Goal: Task Accomplishment & Management: Manage account settings

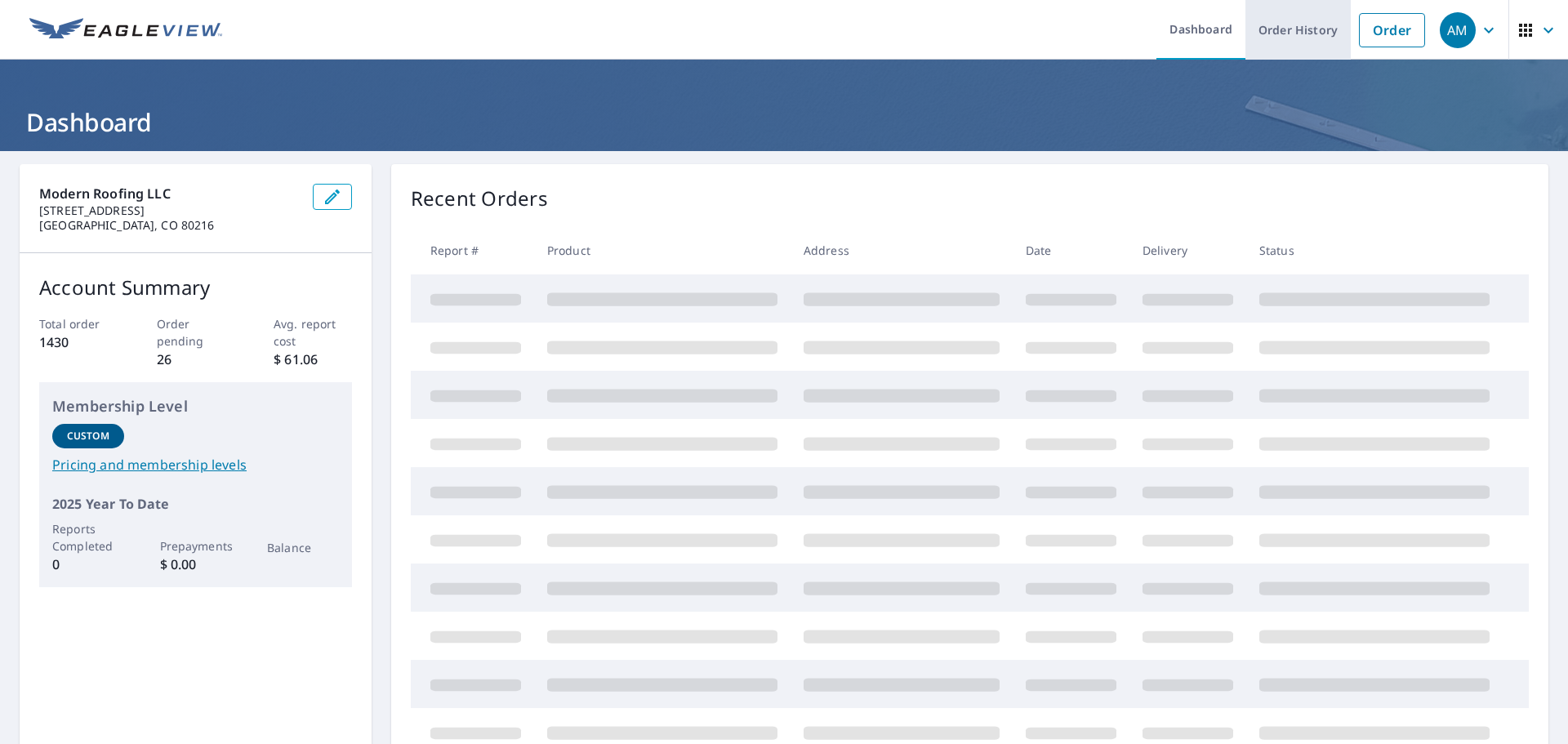
click at [1314, 25] on link "Order History" at bounding box center [1298, 30] width 105 height 60
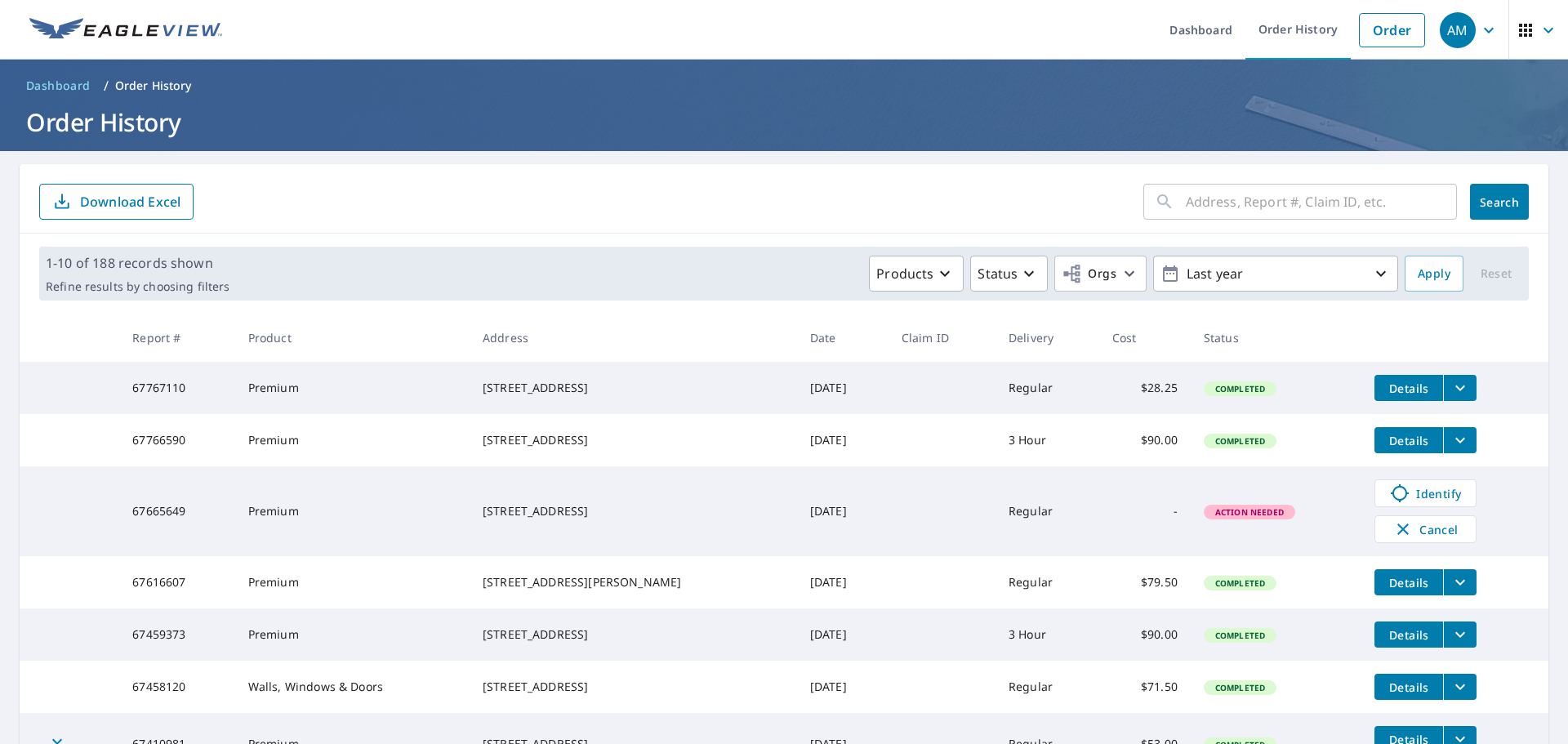
click at [144, 207] on p "Download Excel" at bounding box center [129, 202] width 100 height 18
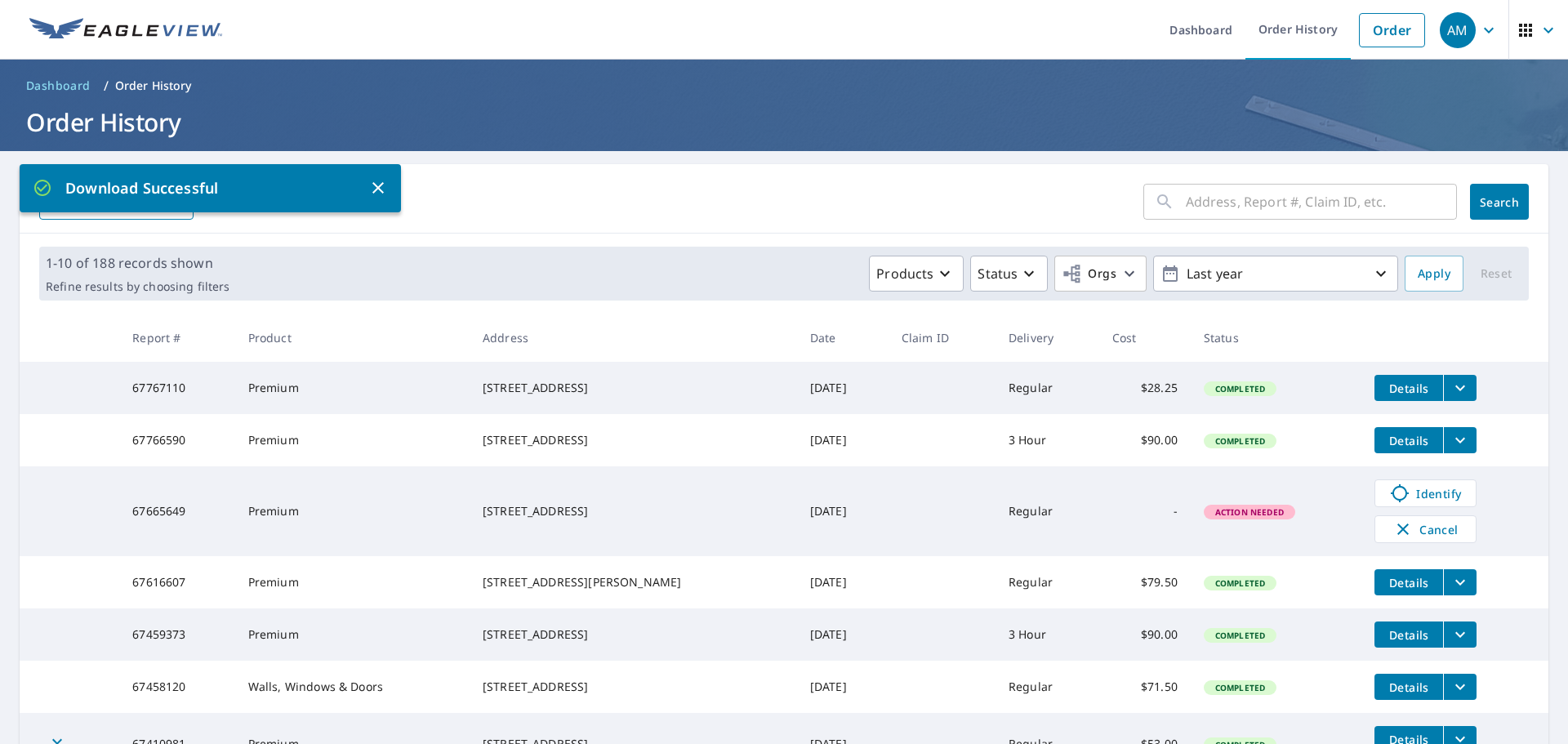
click at [604, 250] on div "1-10 of 188 records shown Refine results by choosing filters Products Status Or…" at bounding box center [784, 274] width 1489 height 54
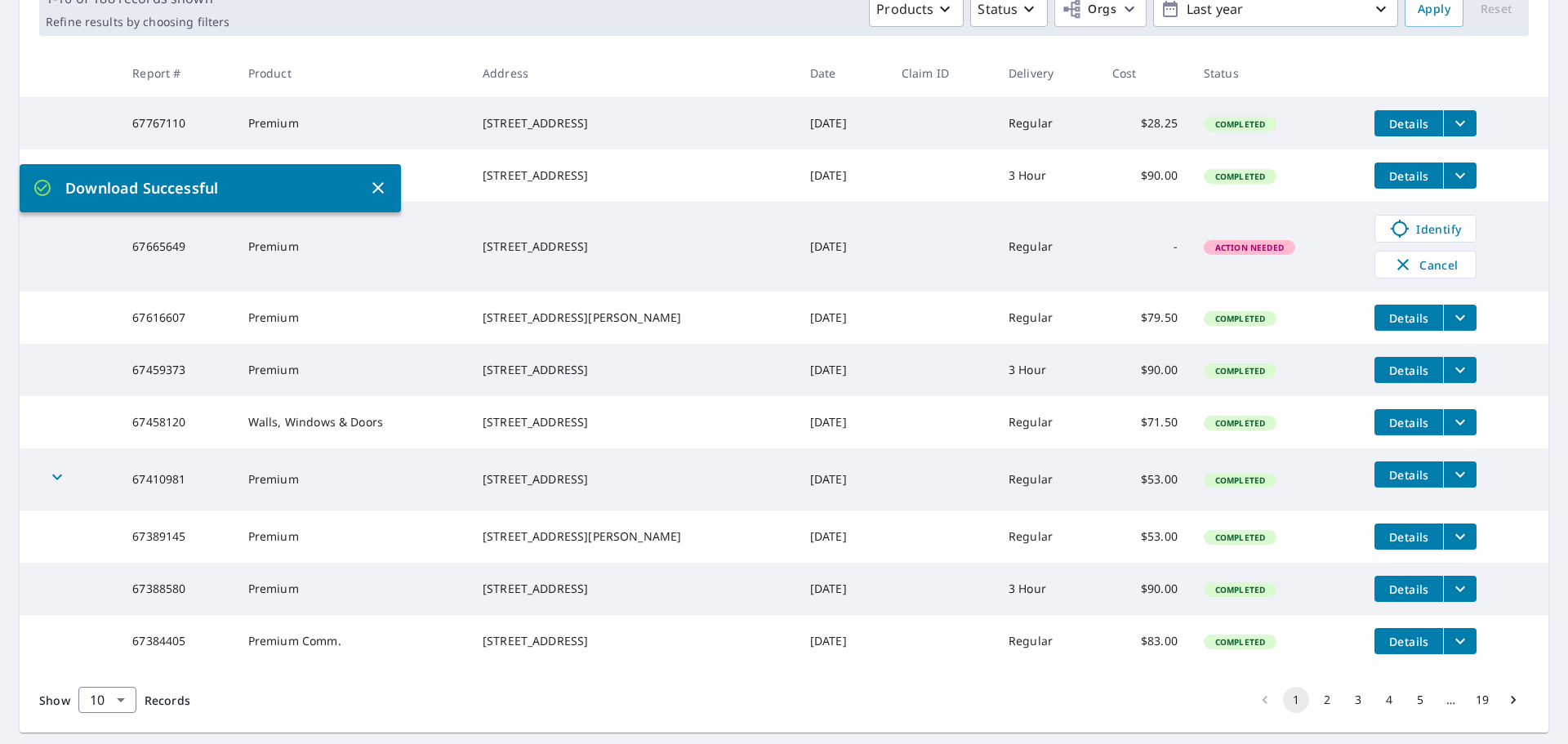
scroll to position [360, 0]
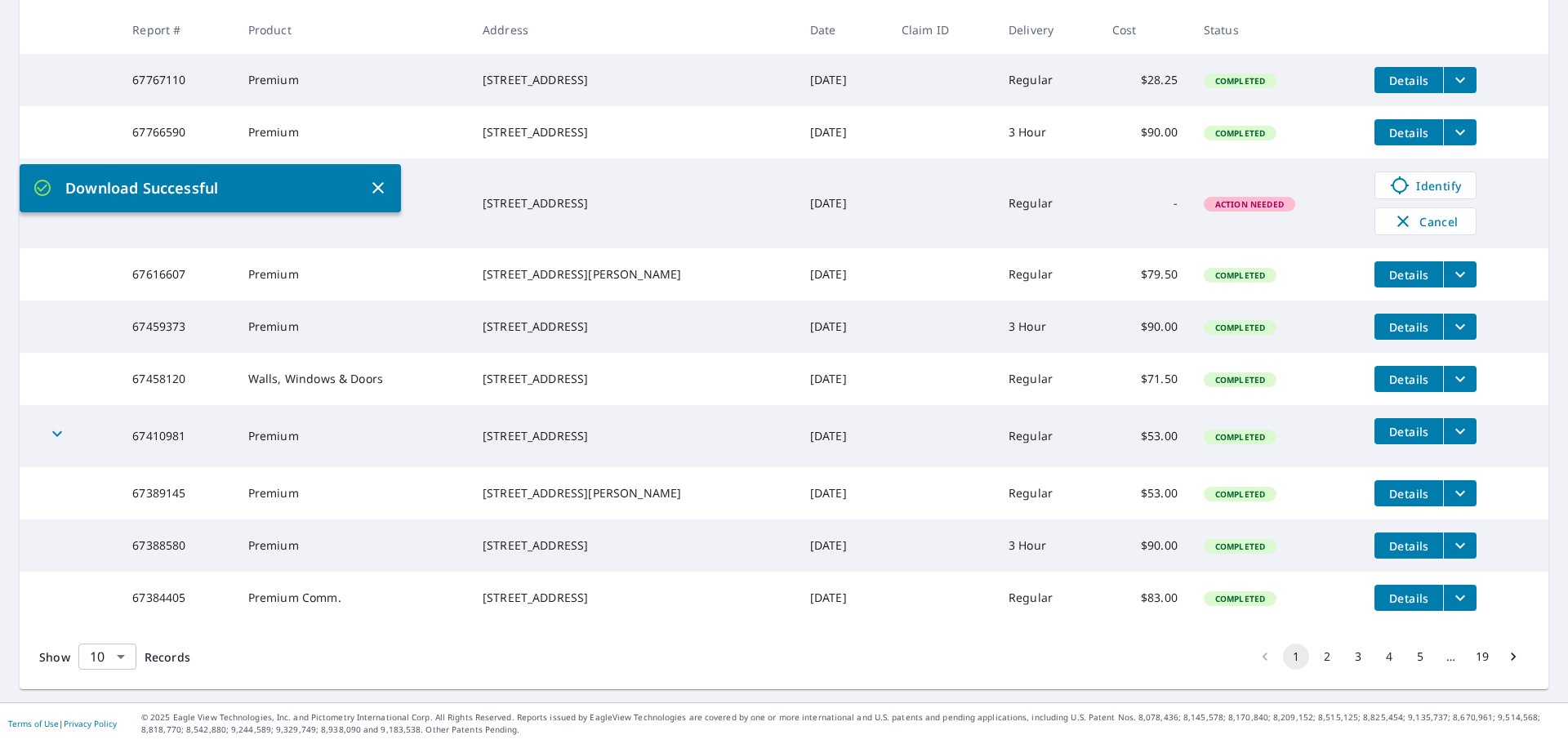
click at [112, 661] on body "AM AM Dashboard Order History Order AM Dashboard / Order History Order History …" at bounding box center [784, 372] width 1568 height 744
click at [106, 678] on li "50" at bounding box center [106, 680] width 58 height 30
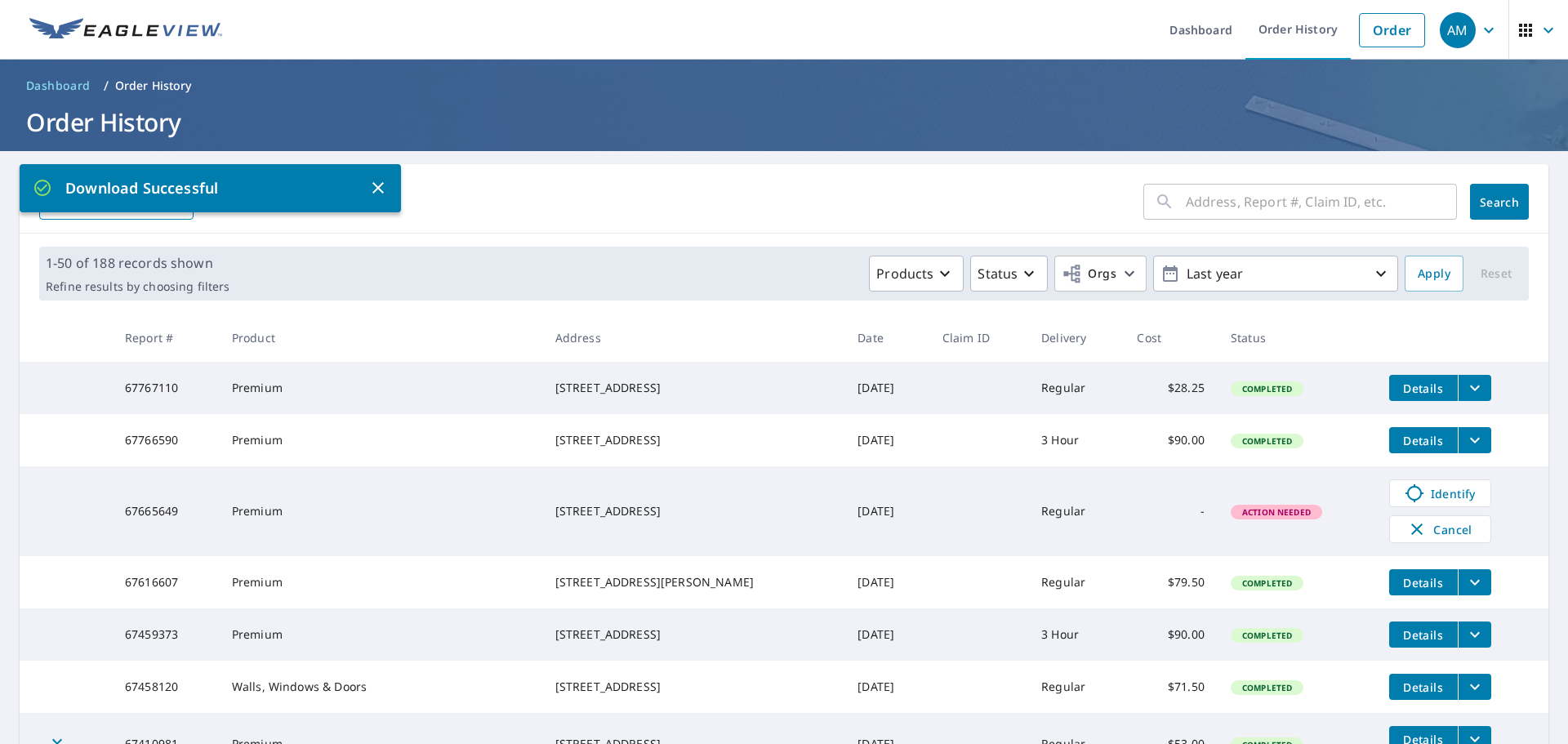
scroll to position [702, 0]
